Goal: Task Accomplishment & Management: Use online tool/utility

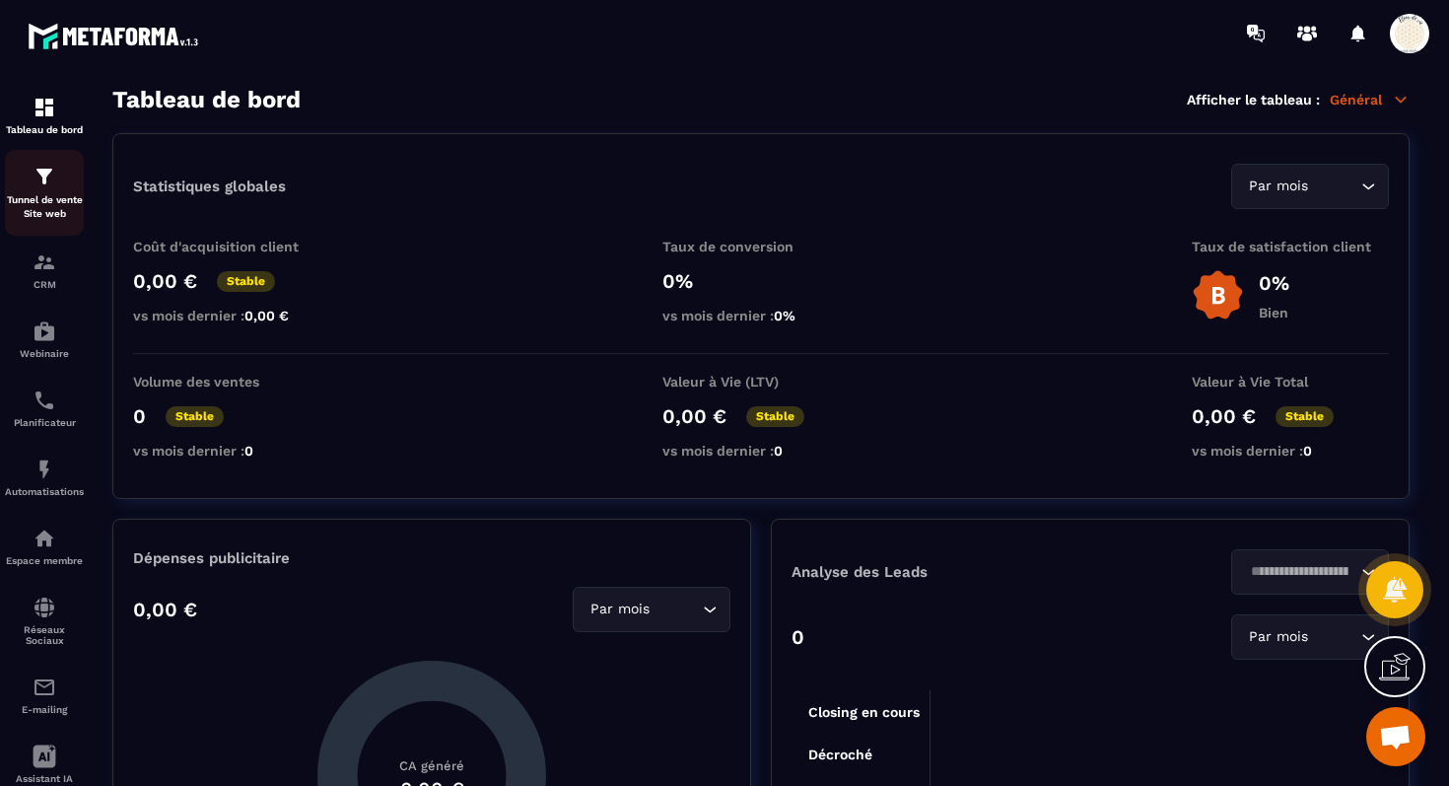
click at [47, 187] on img at bounding box center [45, 177] width 24 height 24
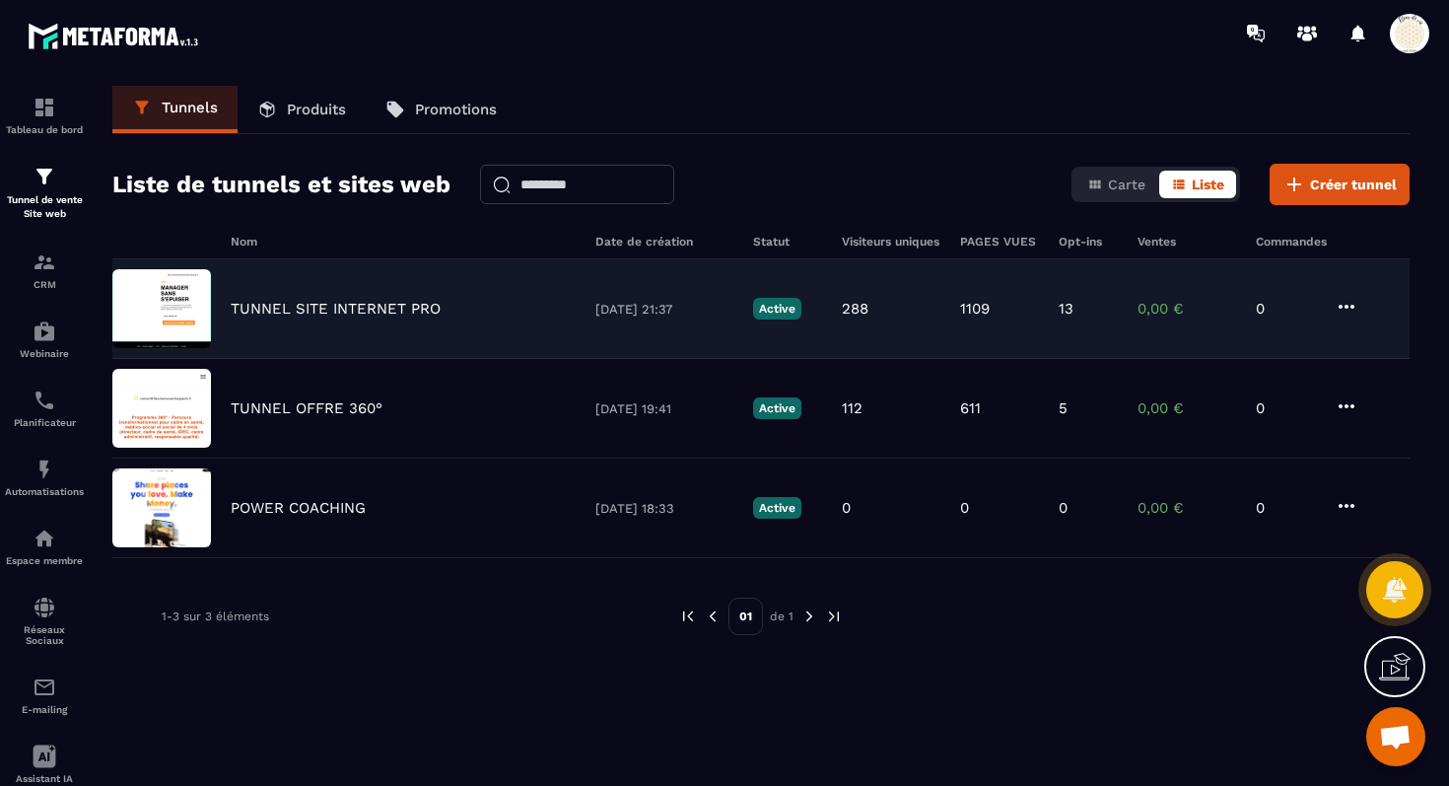
click at [317, 304] on p "TUNNEL SITE INTERNET PRO" at bounding box center [336, 309] width 210 height 18
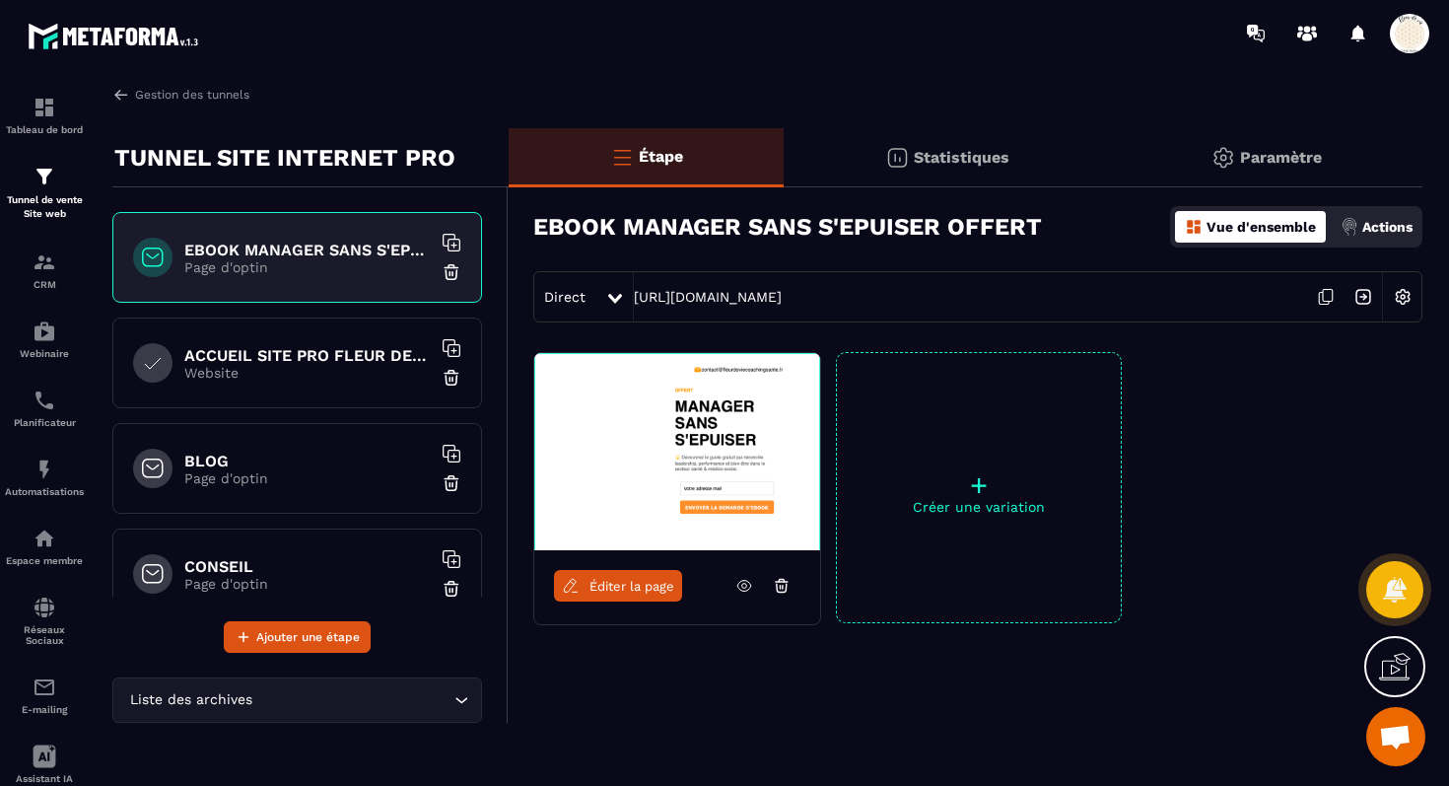
click at [270, 440] on div "BLOG Page d'optin" at bounding box center [297, 468] width 370 height 91
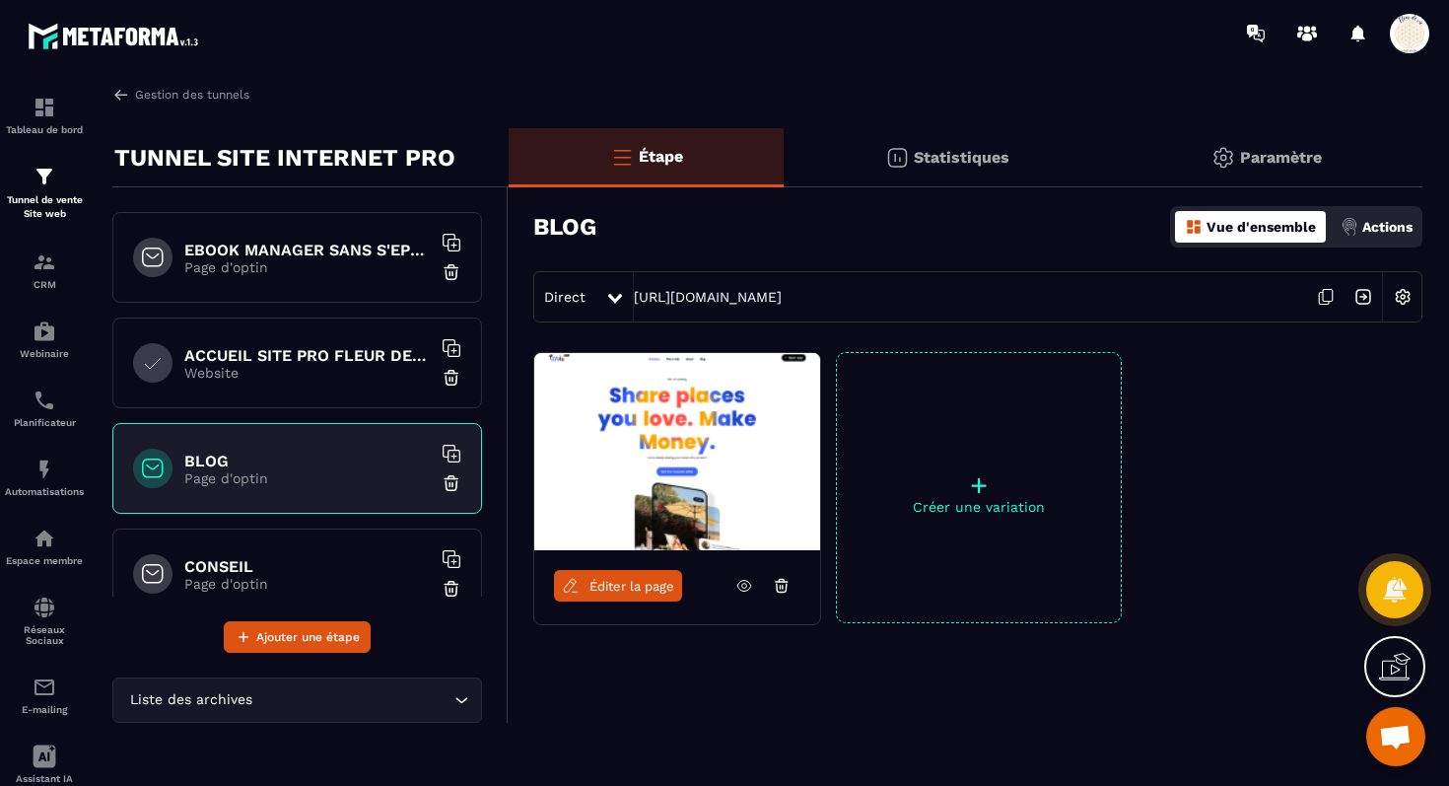
click at [1330, 294] on icon at bounding box center [1325, 296] width 37 height 37
click at [329, 360] on h6 "ACCUEIL SITE PRO FLEUR DE VIE" at bounding box center [307, 355] width 246 height 19
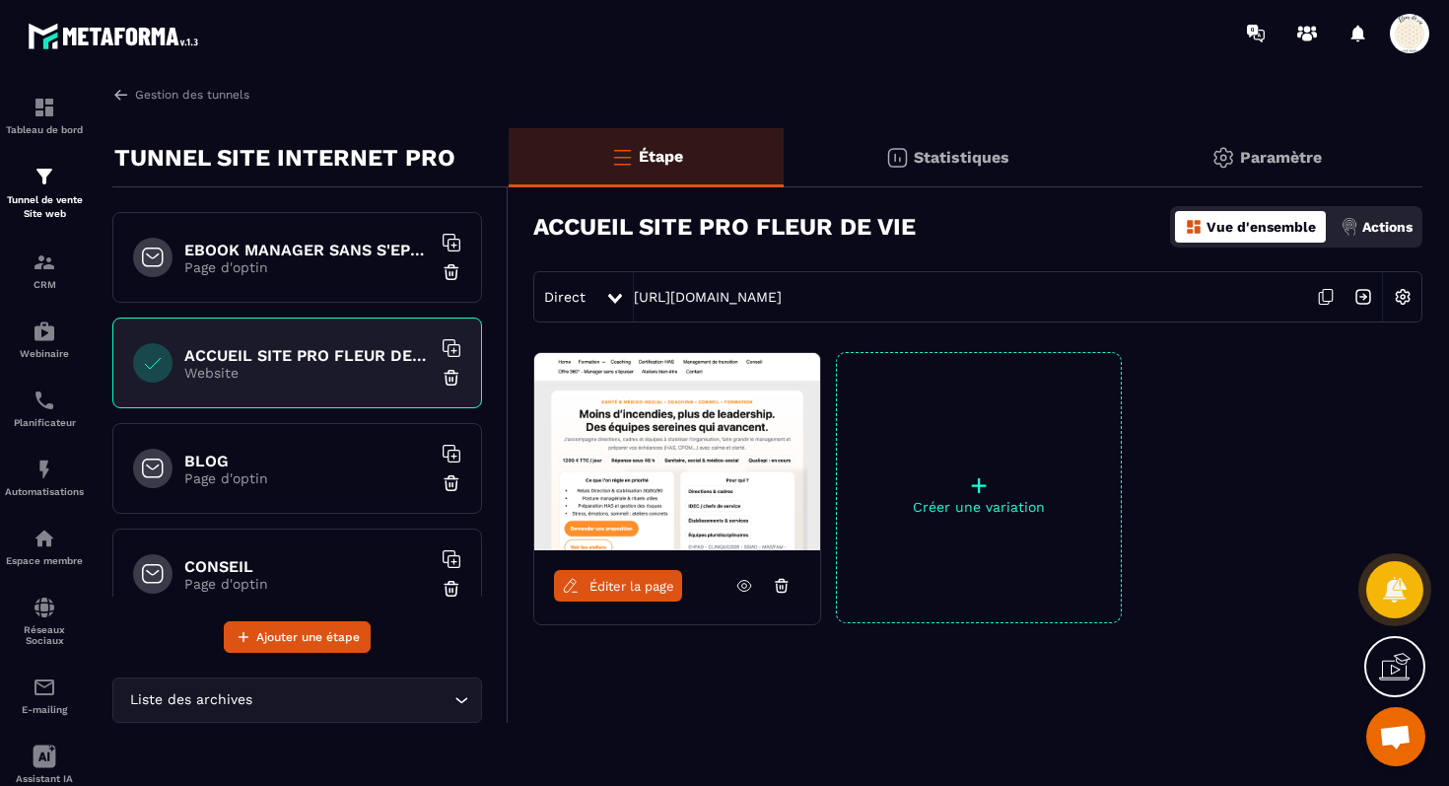
click at [1326, 299] on icon at bounding box center [1325, 296] width 37 height 37
click at [348, 260] on p "Page d'optin" at bounding box center [307, 267] width 246 height 16
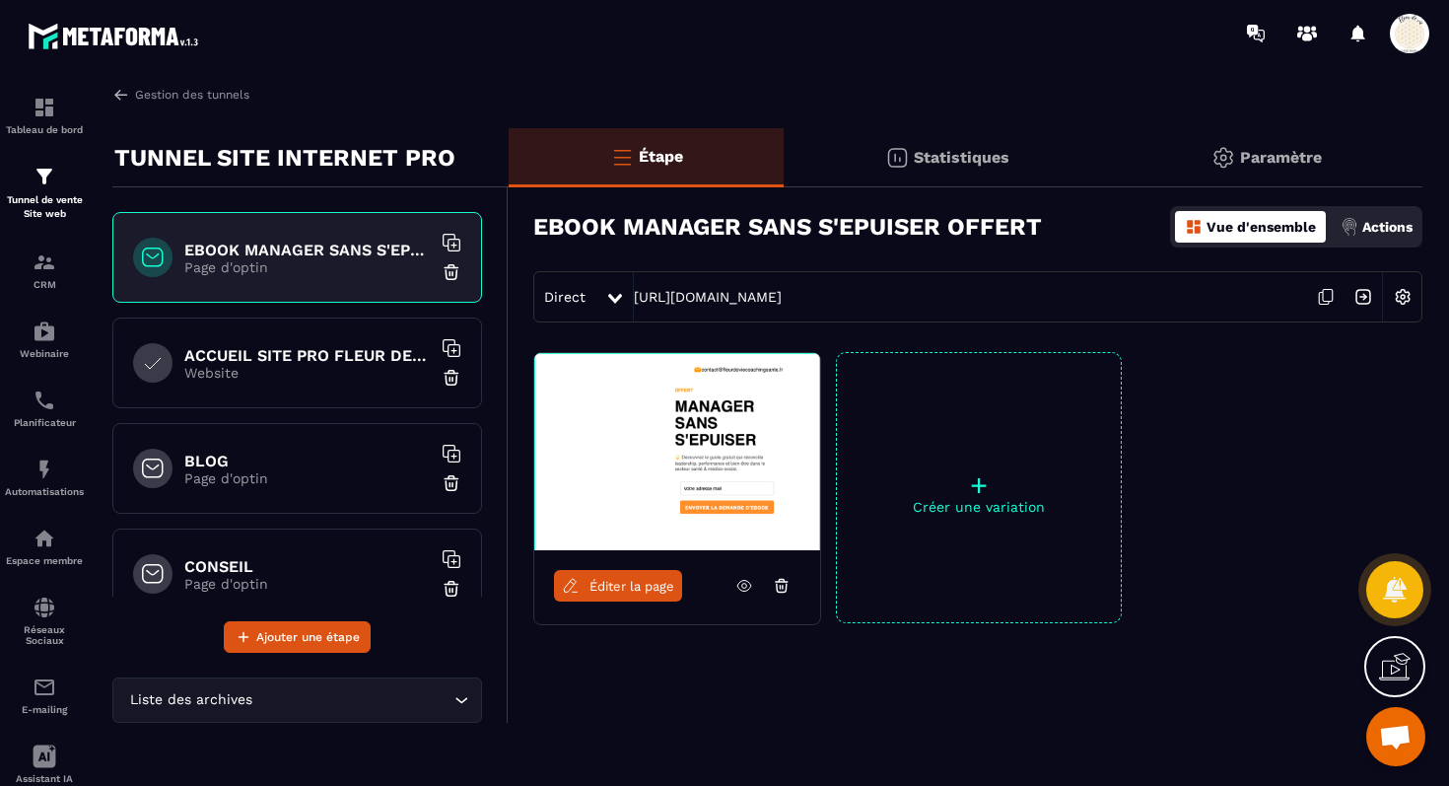
click at [1332, 295] on icon at bounding box center [1325, 296] width 37 height 37
click at [330, 466] on h6 "BLOG" at bounding box center [307, 460] width 246 height 19
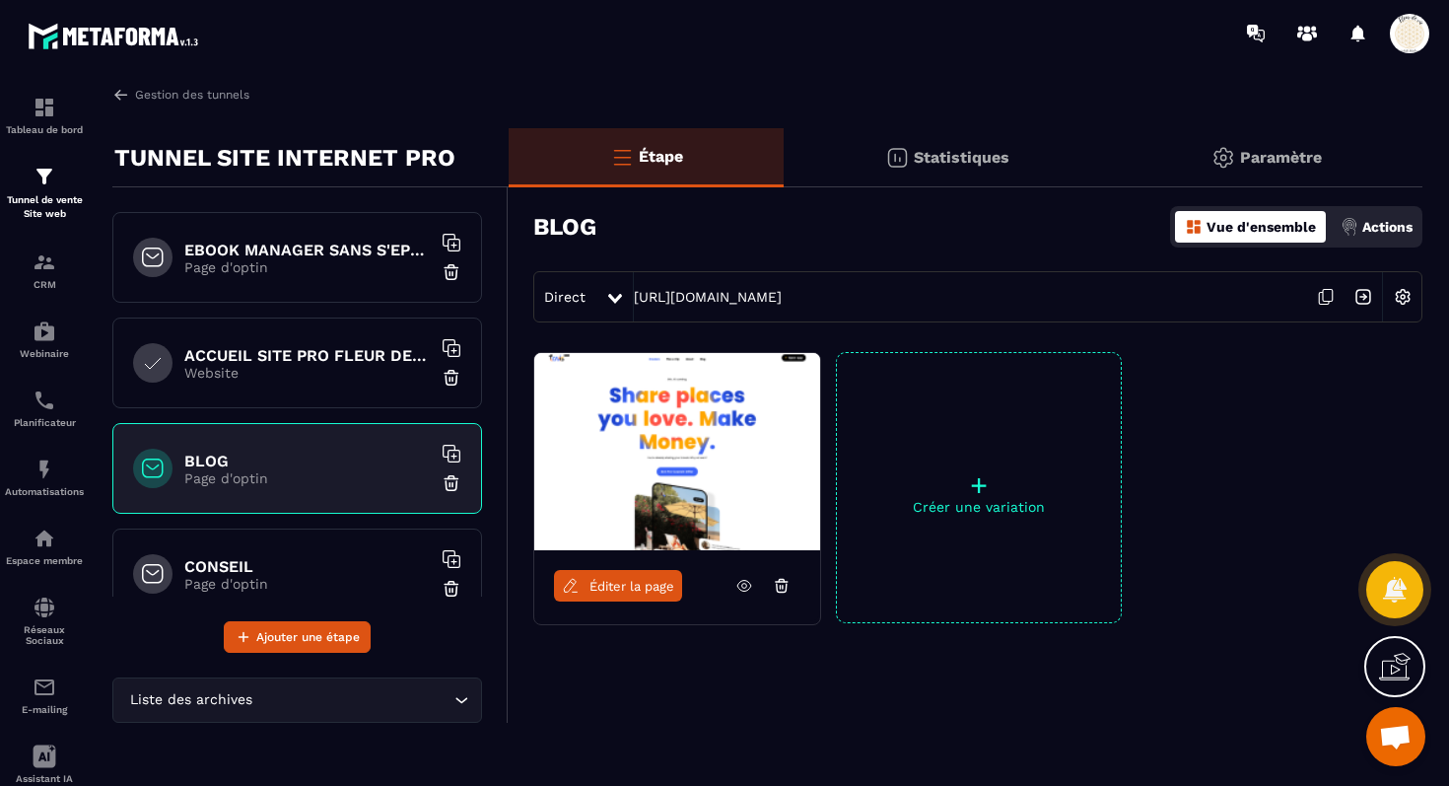
click at [1334, 304] on icon at bounding box center [1325, 296] width 37 height 37
click at [315, 373] on p "Website" at bounding box center [307, 373] width 246 height 16
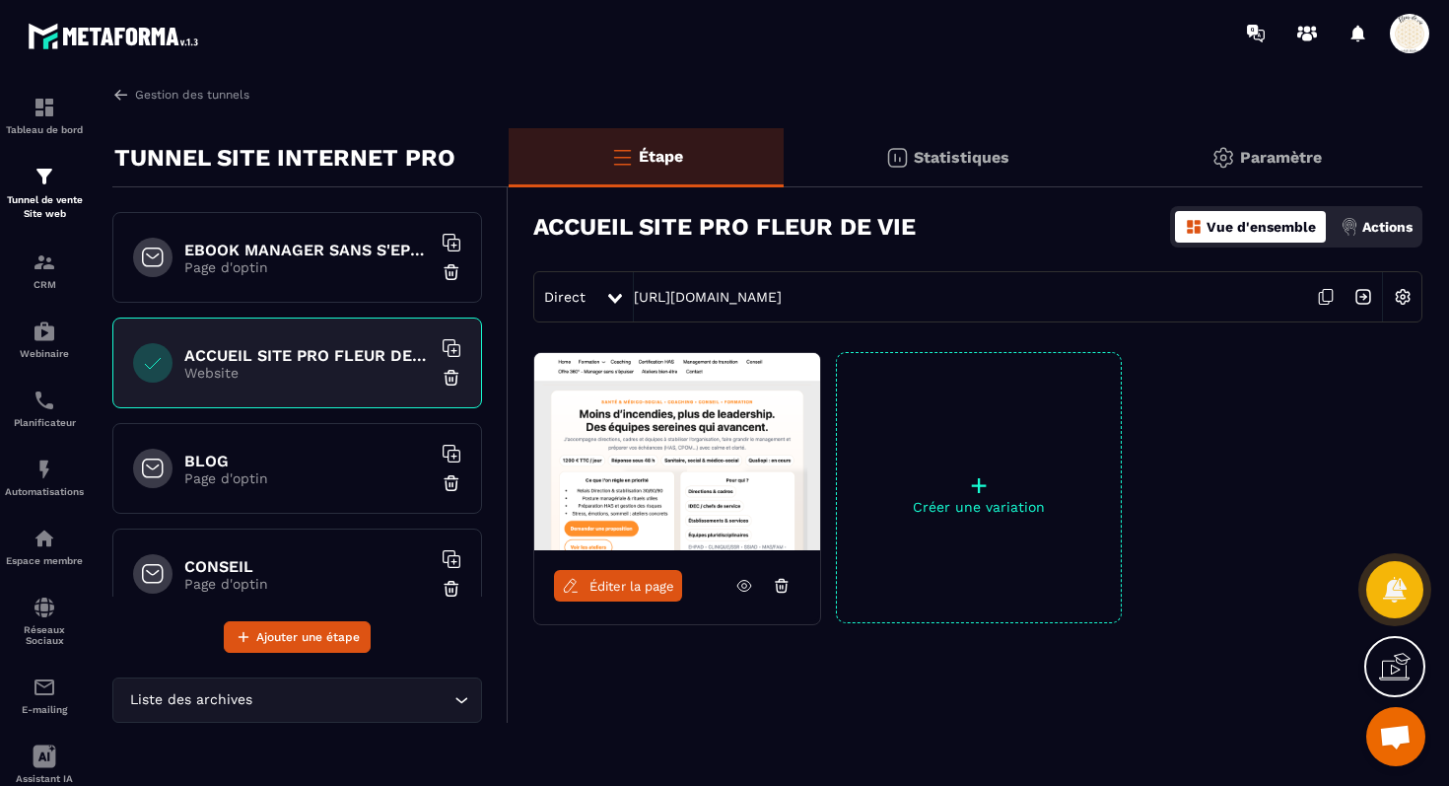
click at [1327, 294] on icon at bounding box center [1325, 296] width 37 height 37
